Goal: Task Accomplishment & Management: Manage account settings

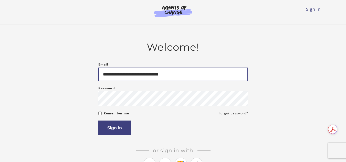
click at [185, 77] on input "**********" at bounding box center [173, 75] width 150 height 14
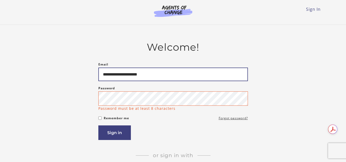
type input "**********"
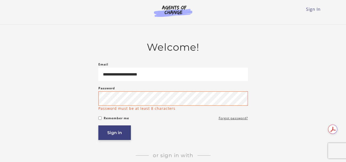
click at [102, 137] on article "**********" at bounding box center [173, 113] width 150 height 144
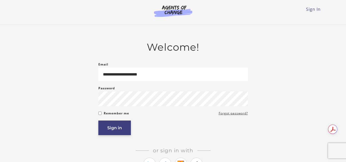
click at [112, 133] on button "Sign in" at bounding box center [114, 128] width 33 height 15
